Goal: Check status

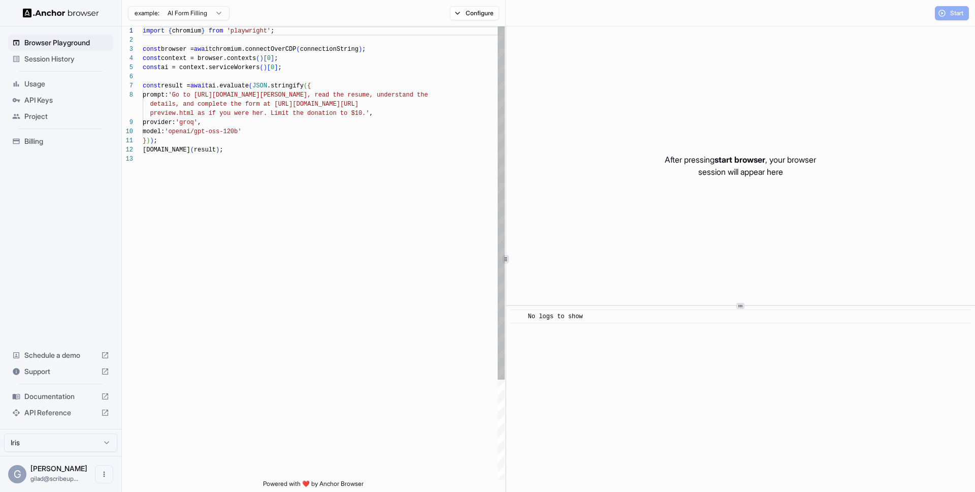
scroll to position [73, 0]
